Goal: Information Seeking & Learning: Learn about a topic

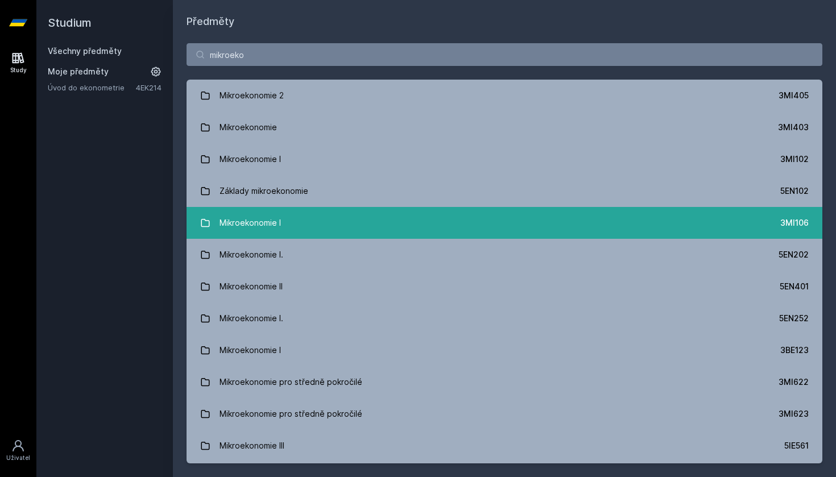
type input "mikroeko"
click at [411, 219] on link "Mikroekonomie I 3MI106" at bounding box center [505, 223] width 636 height 32
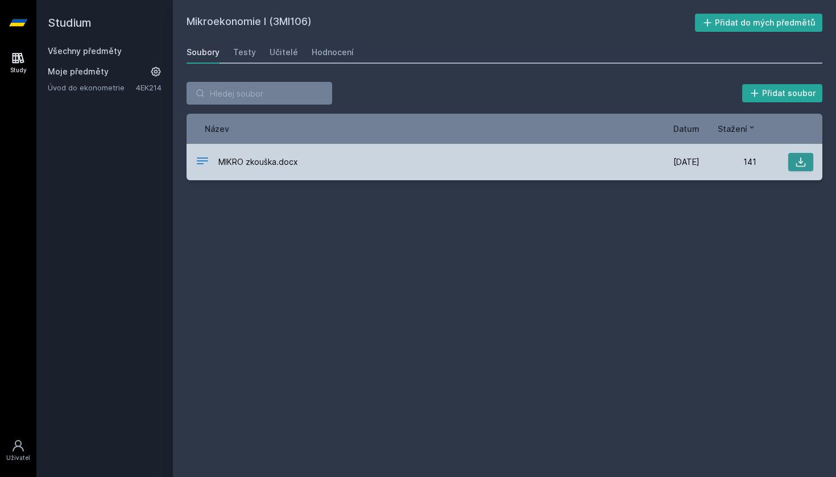
click at [807, 167] on button at bounding box center [800, 162] width 25 height 18
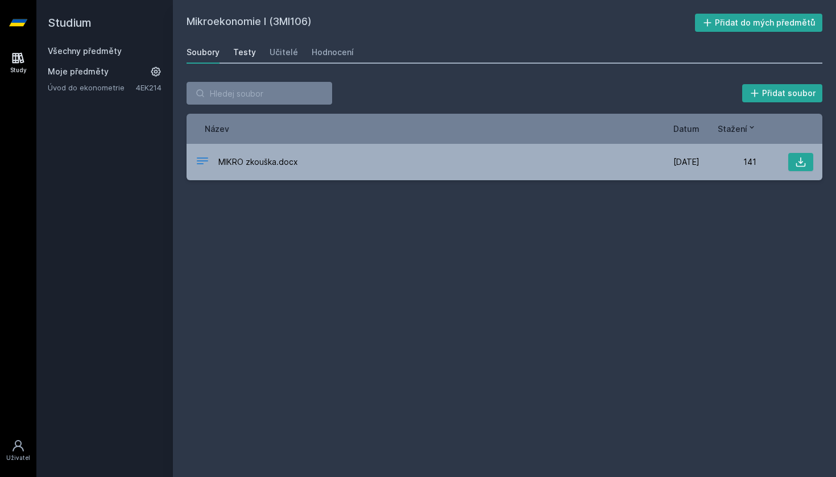
click at [249, 53] on div "Testy" at bounding box center [244, 52] width 23 height 11
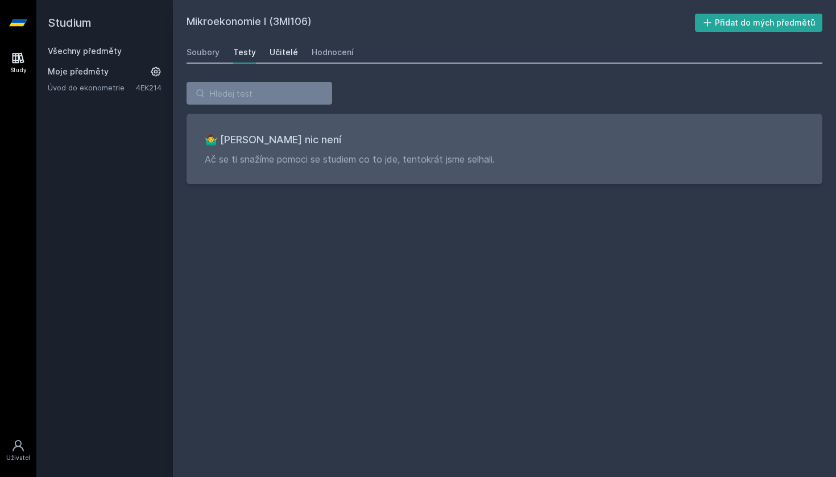
click at [278, 55] on div "Učitelé" at bounding box center [284, 52] width 28 height 11
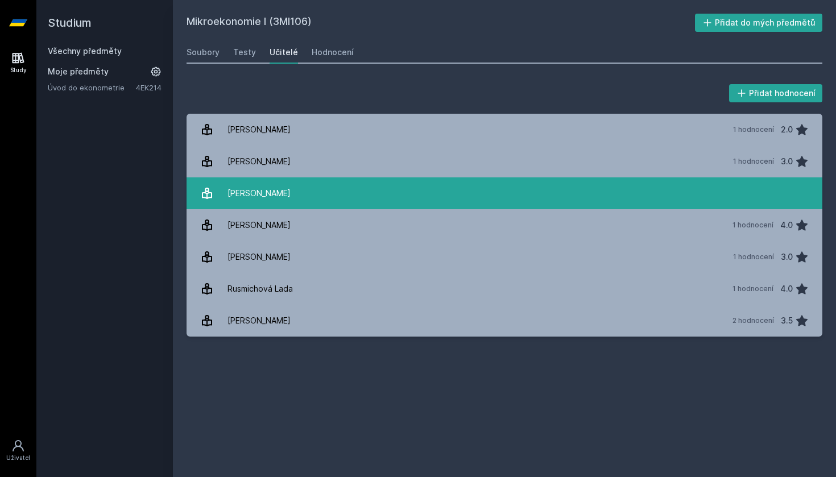
click at [274, 191] on div "[PERSON_NAME]" at bounding box center [258, 193] width 63 height 23
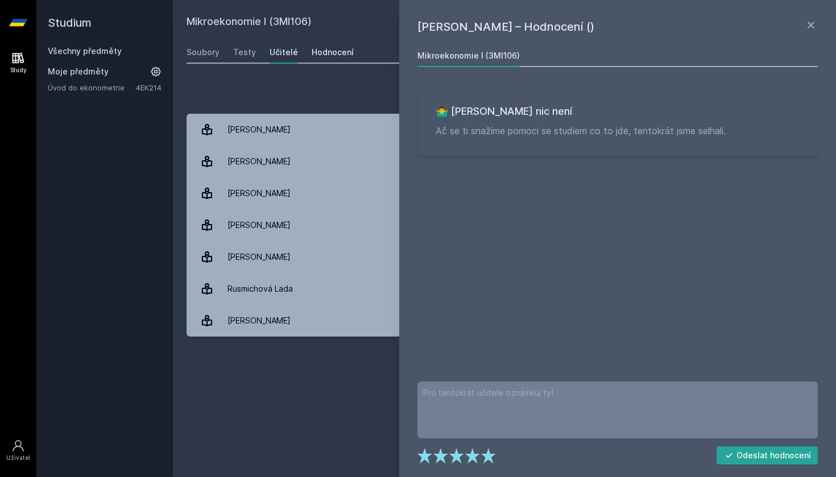
click at [320, 56] on div "Hodnocení" at bounding box center [333, 52] width 42 height 11
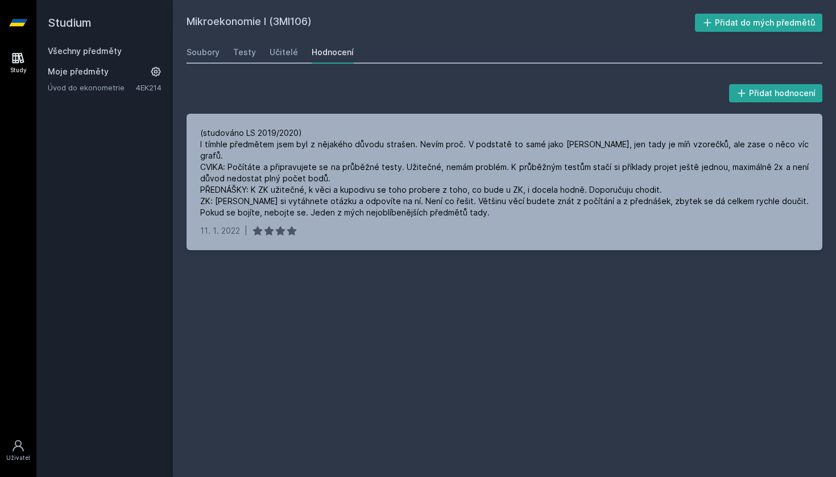
click at [90, 51] on link "Všechny předměty" at bounding box center [85, 51] width 74 height 10
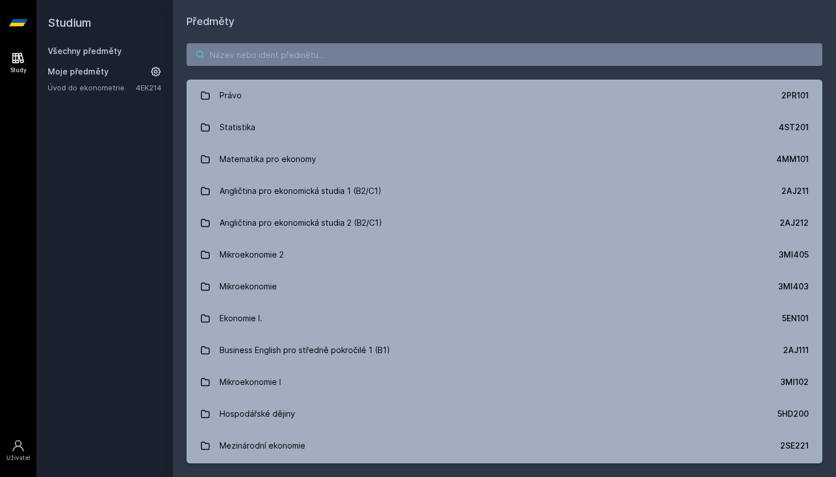
click at [287, 56] on input "search" at bounding box center [505, 54] width 636 height 23
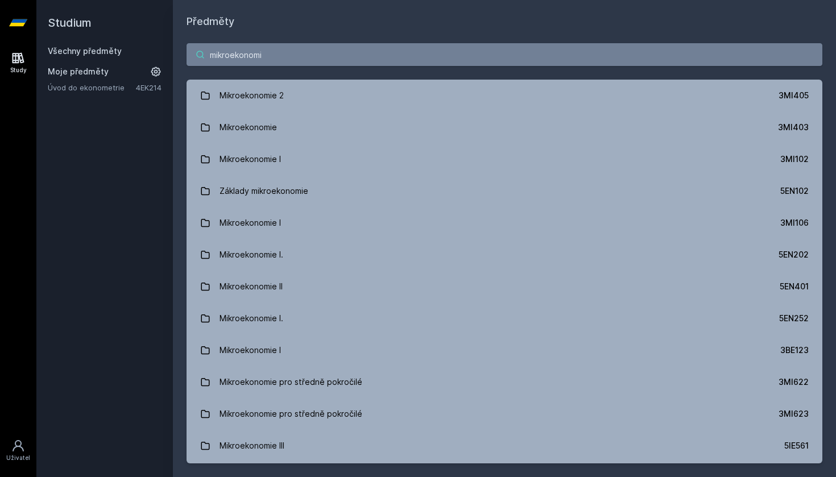
type input "mikroekonomie"
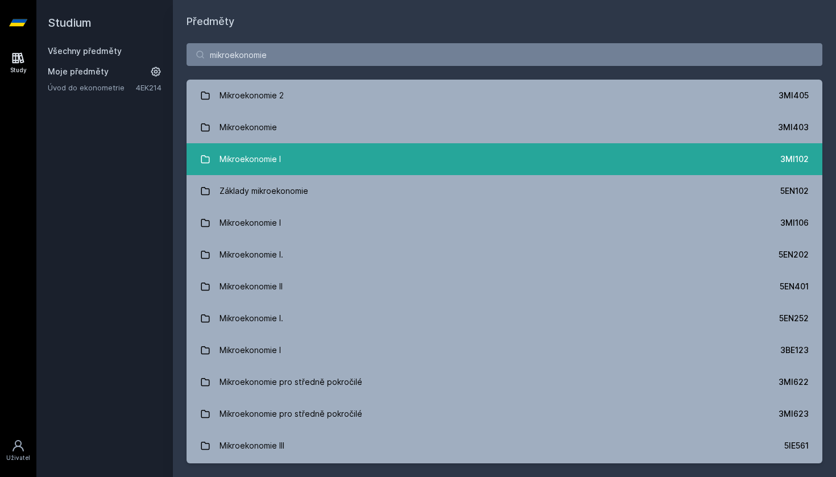
click at [326, 158] on link "Mikroekonomie I 3MI102" at bounding box center [505, 159] width 636 height 32
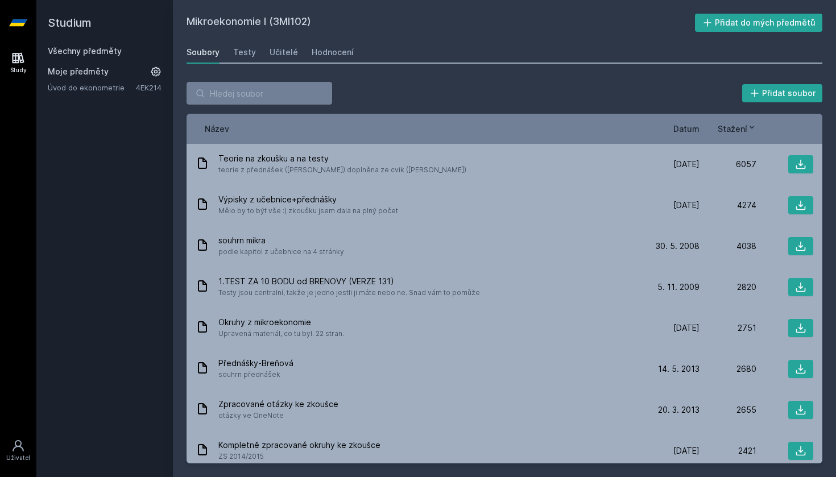
click at [681, 129] on span "Datum" at bounding box center [686, 129] width 26 height 12
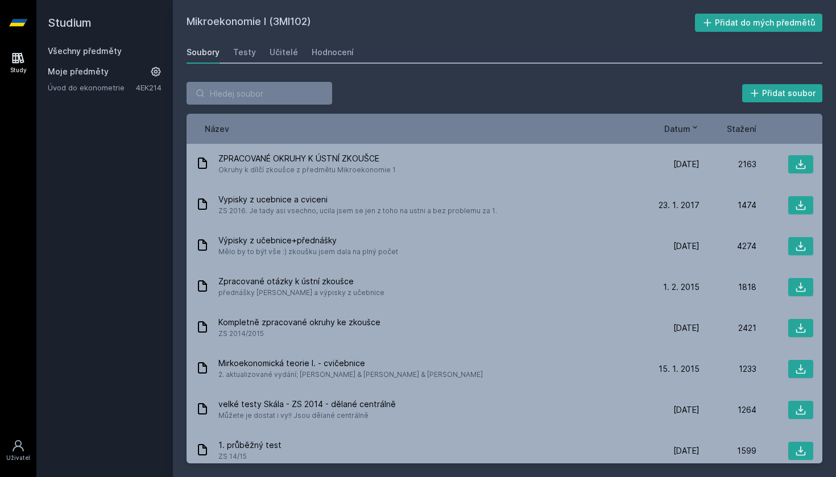
click at [681, 129] on span "Datum" at bounding box center [677, 129] width 26 height 12
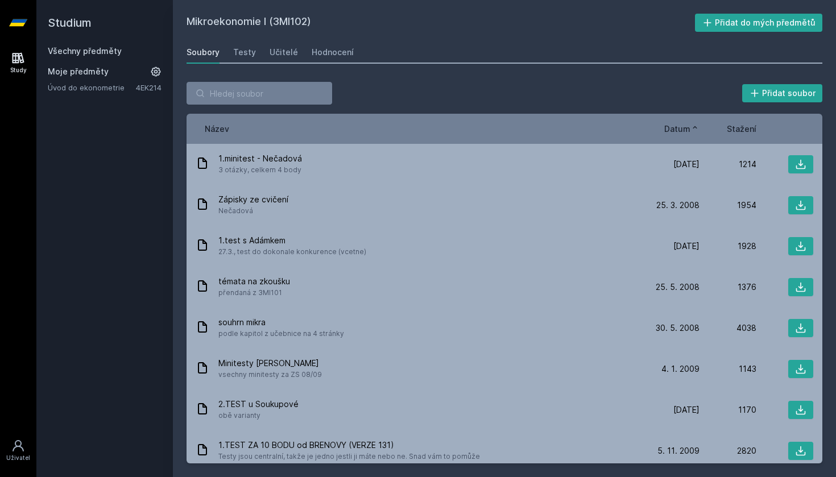
click at [90, 48] on link "Všechny předměty" at bounding box center [85, 51] width 74 height 10
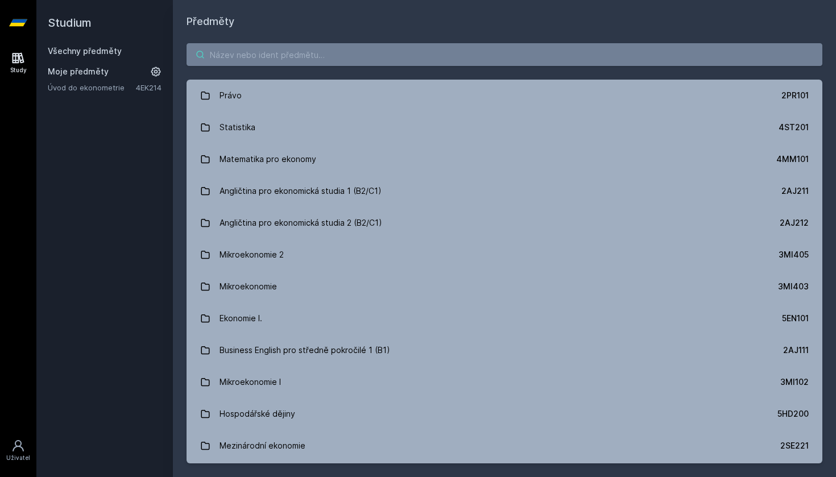
click at [241, 50] on input "search" at bounding box center [505, 54] width 636 height 23
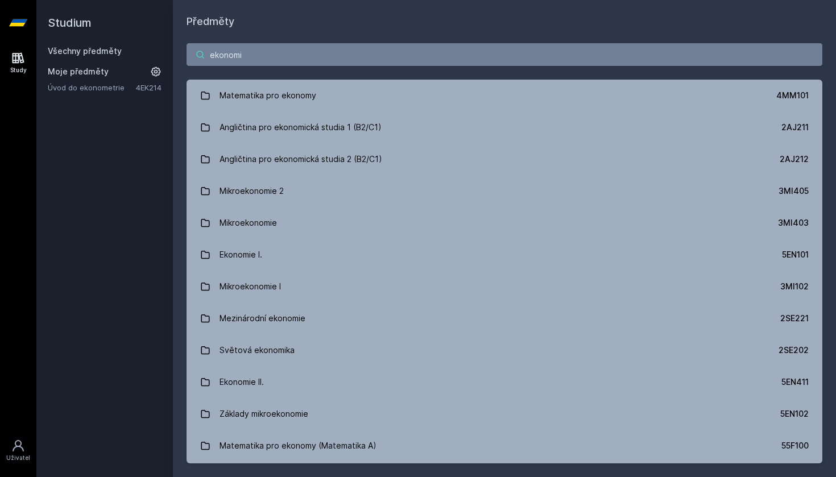
type input "ekonomie"
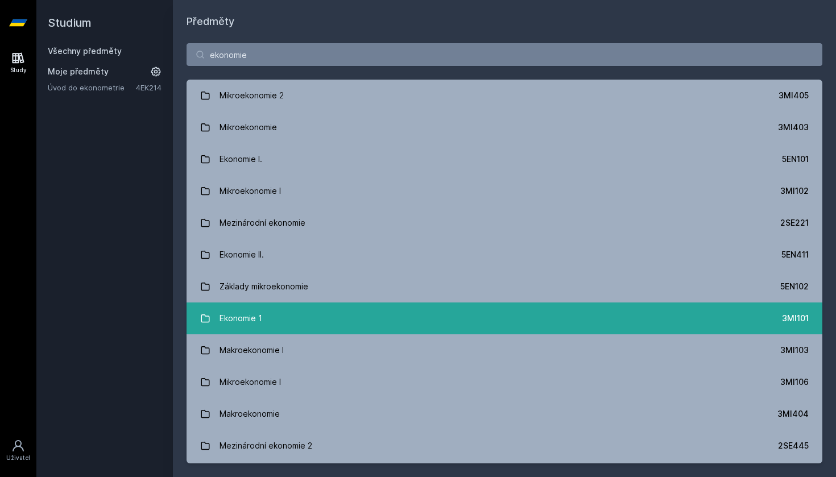
click at [274, 317] on link "Ekonomie 1 3MI101" at bounding box center [505, 319] width 636 height 32
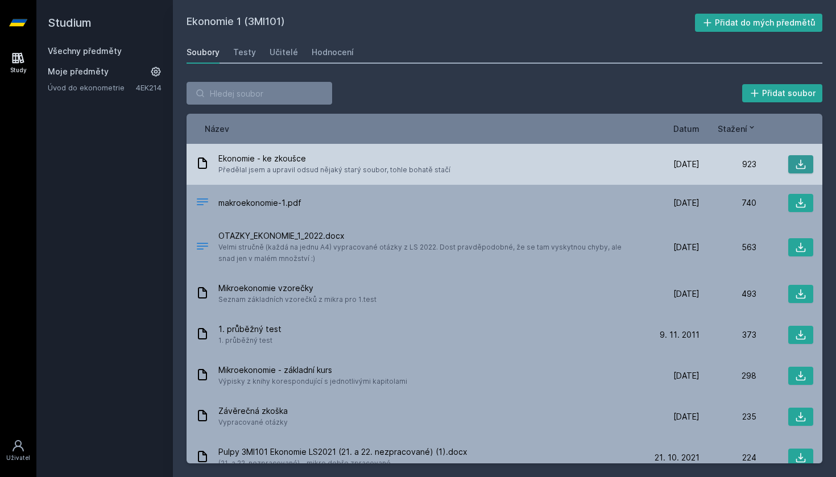
click at [802, 172] on button at bounding box center [800, 164] width 25 height 18
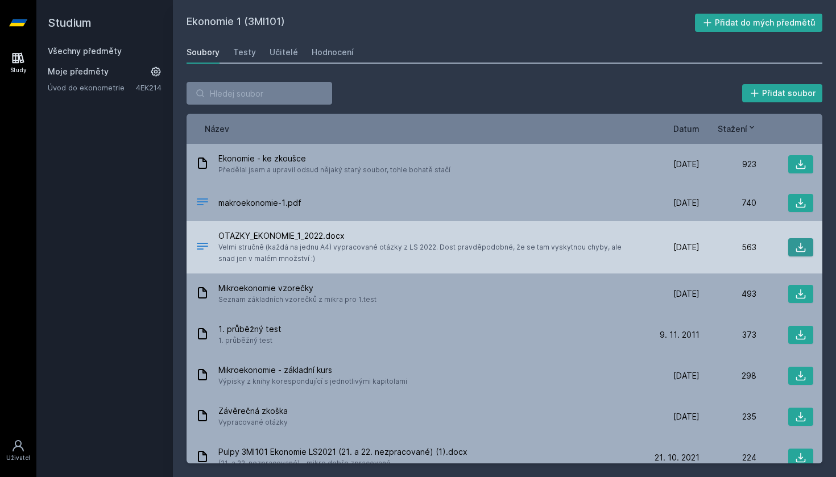
click at [808, 253] on button at bounding box center [800, 247] width 25 height 18
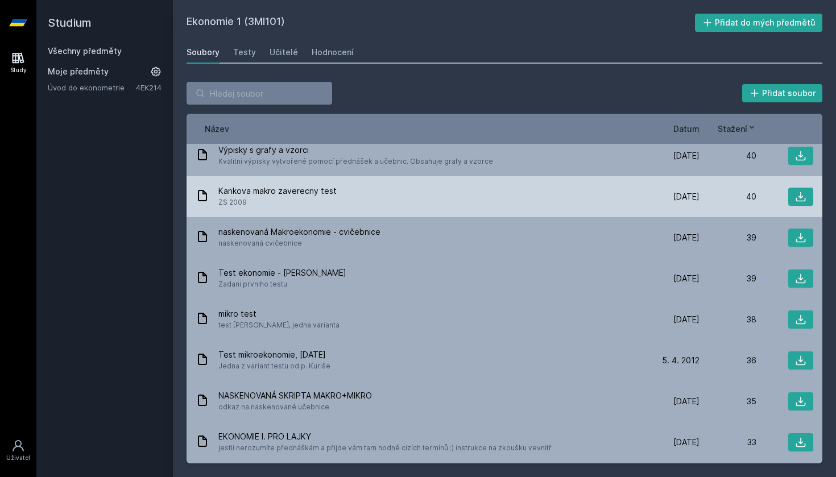
scroll to position [854, 0]
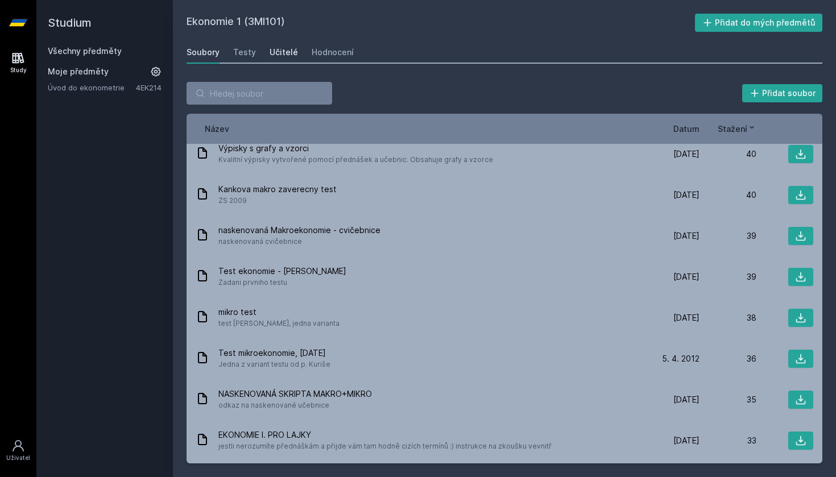
click at [278, 54] on div "Učitelé" at bounding box center [284, 52] width 28 height 11
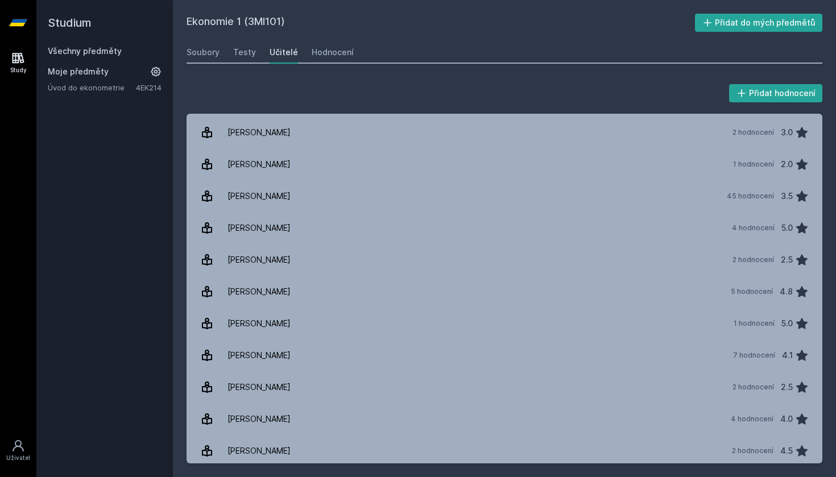
scroll to position [704, 0]
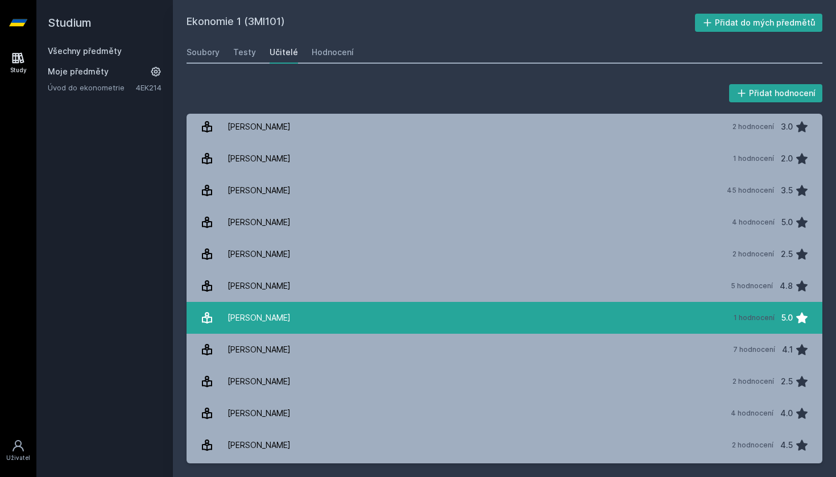
click at [314, 323] on link "[PERSON_NAME] 1 hodnocení 5.0" at bounding box center [505, 318] width 636 height 32
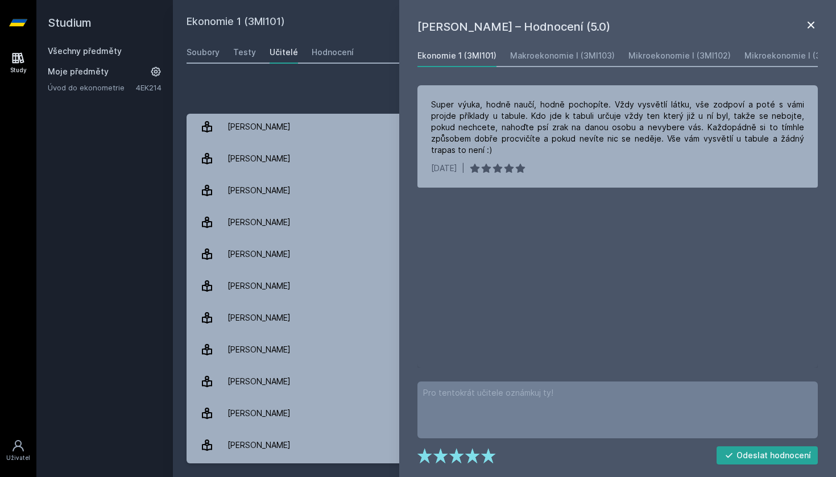
click at [810, 20] on icon at bounding box center [811, 25] width 14 height 14
